Goal: Information Seeking & Learning: Learn about a topic

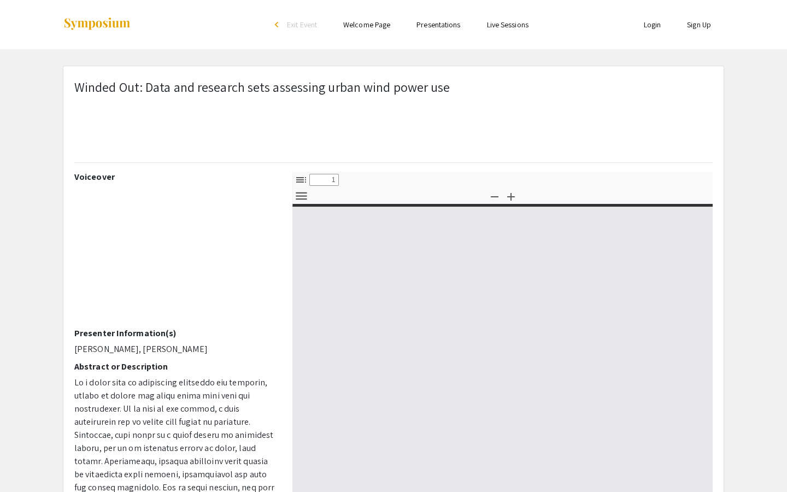
select select "custom"
type input "0"
select select "custom"
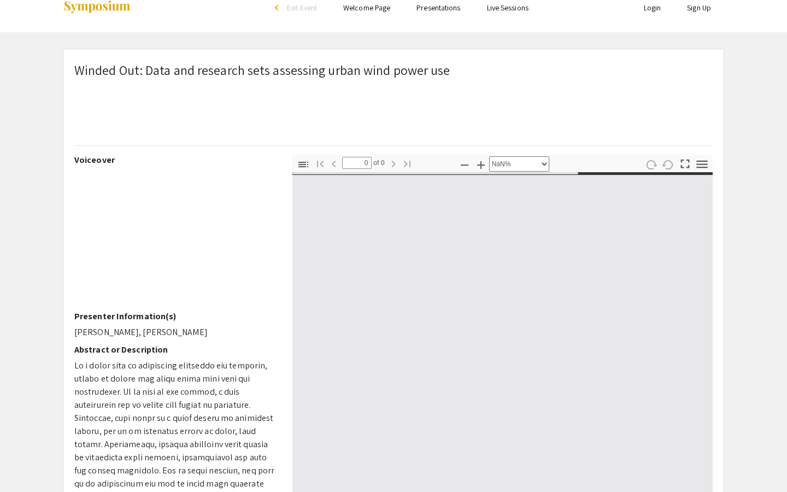
type input "1"
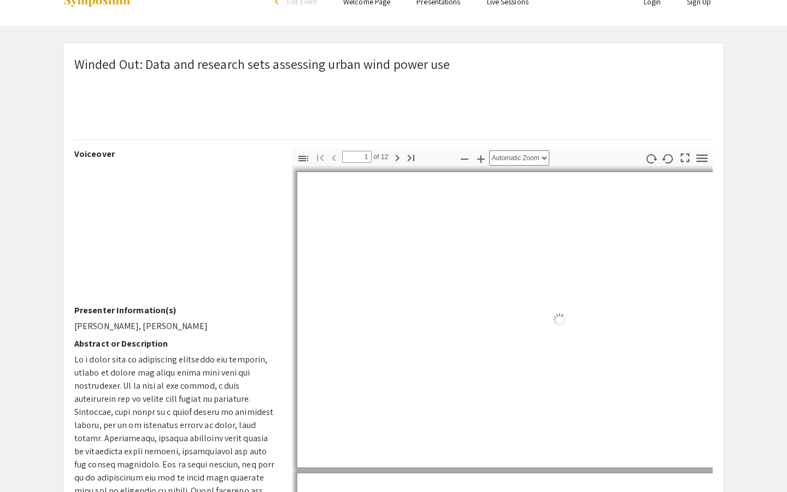
scroll to position [27, 0]
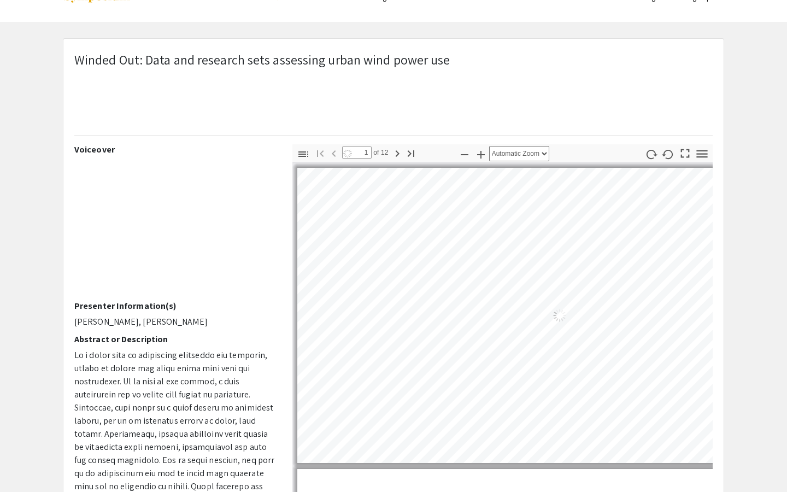
select select "auto"
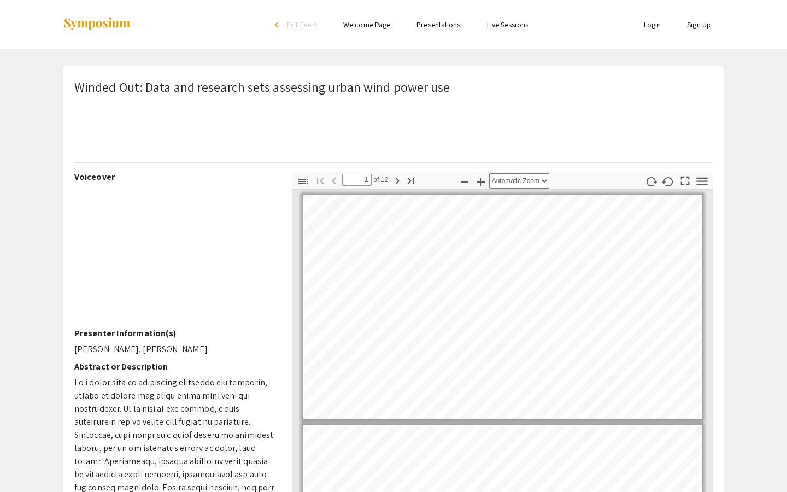
scroll to position [1, 0]
click at [432, 32] on ul "Skip navigation arrow_back_ios Exit Event Welcome Page Presentations Live Sessi…" at bounding box center [393, 24] width 218 height 49
click at [436, 22] on link "Presentations" at bounding box center [439, 25] width 44 height 10
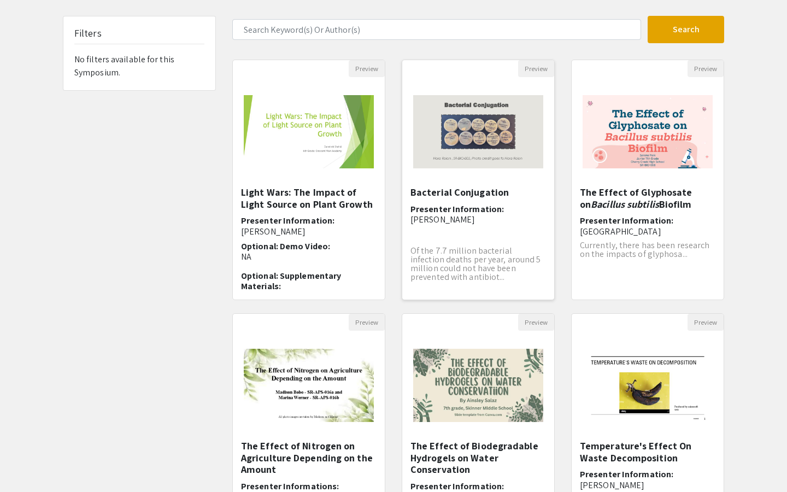
scroll to position [233, 0]
